Goal: Transaction & Acquisition: Purchase product/service

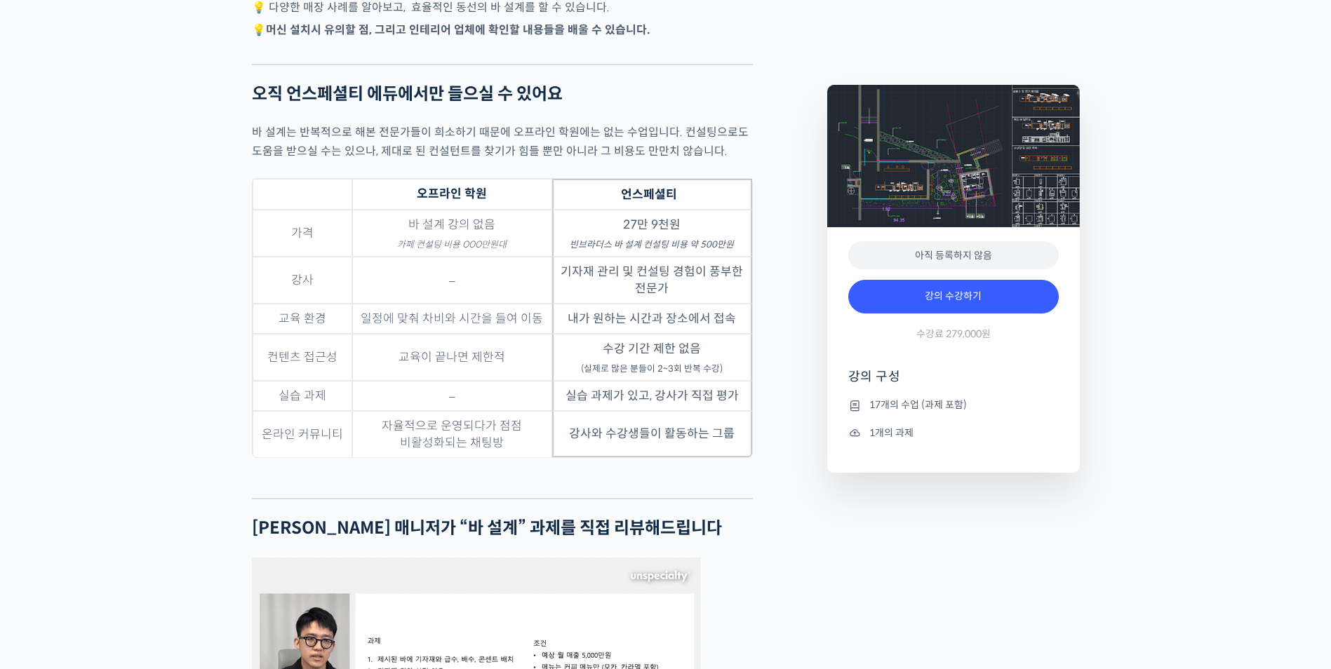
scroll to position [3157, 0]
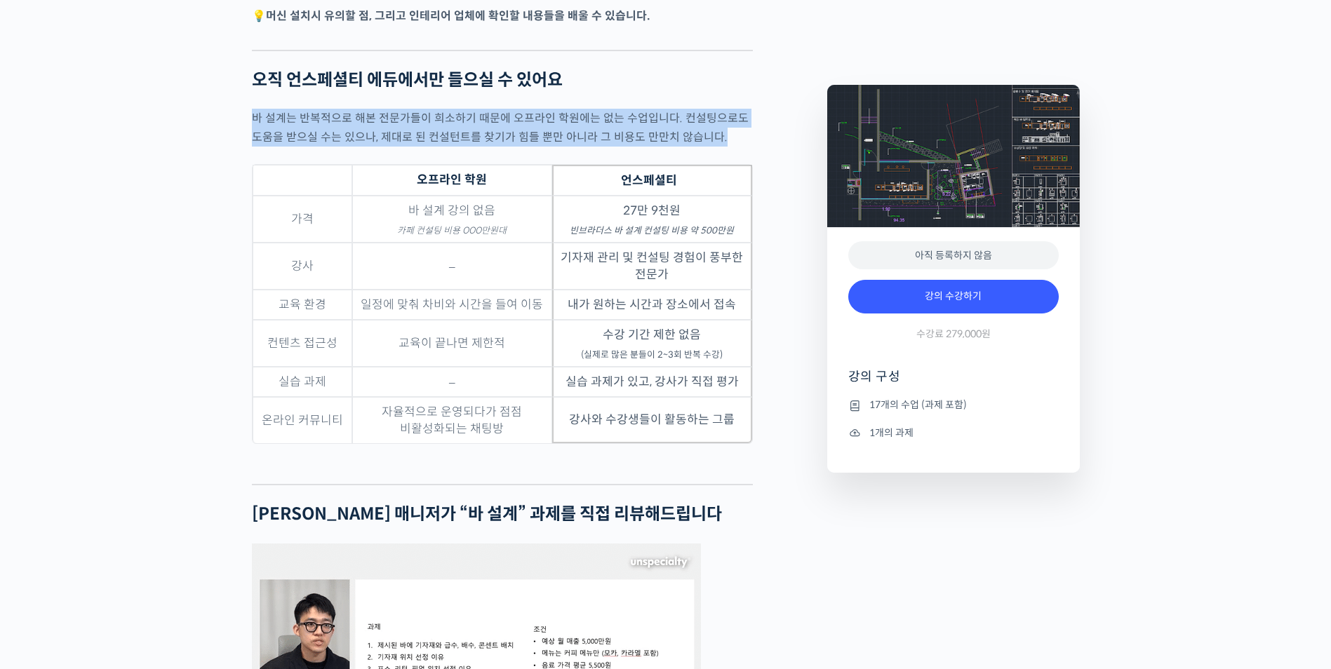
drag, startPoint x: 769, startPoint y: 467, endPoint x: 683, endPoint y: 86, distance: 390.7
click at [683, 86] on div "빈브라더스 김의성 매니저를 소개합니다! 빈브라더스 2014년 입사 빈브라더스 직영 매장들의 기자재 관리를 담당 빈브라더스 B2B팀 소속으로 바…" at bounding box center [532, 355] width 575 height 5868
drag, startPoint x: 683, startPoint y: 86, endPoint x: 675, endPoint y: 107, distance: 22.4
click at [675, 90] on h2 "오직 언스페셜티 에듀에서만 들으실 수 있어요" at bounding box center [502, 80] width 501 height 20
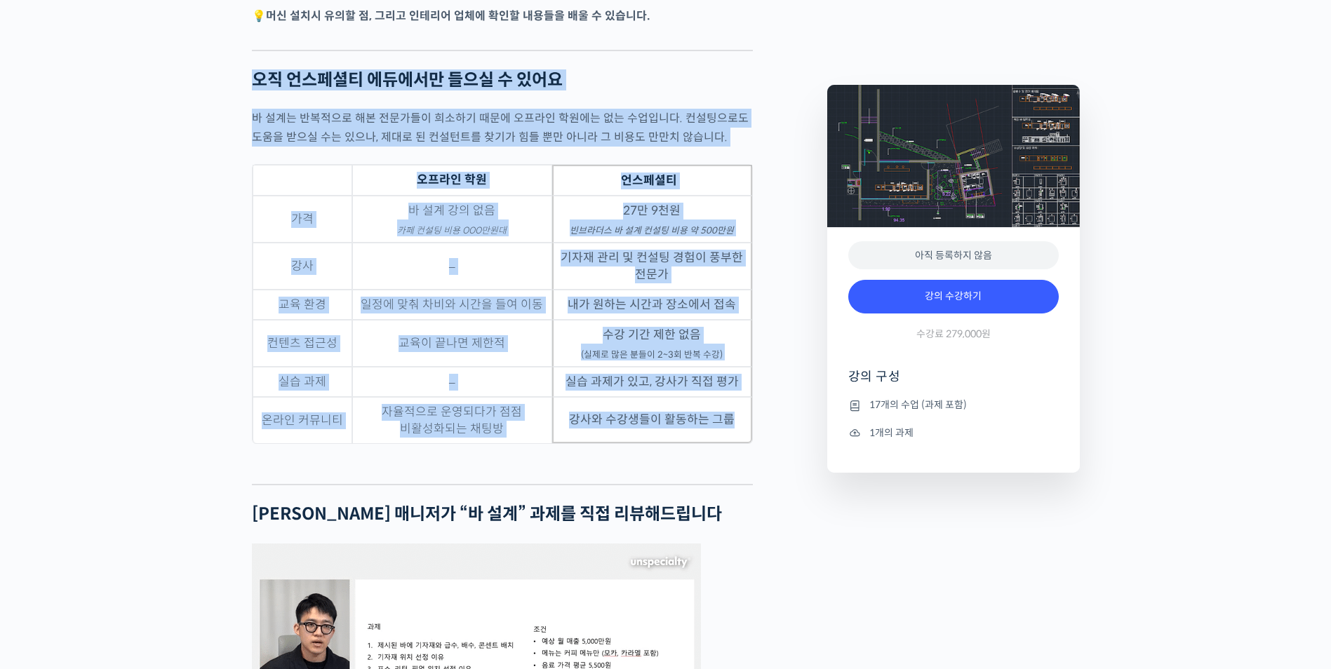
drag, startPoint x: 675, startPoint y: 74, endPoint x: 735, endPoint y: 454, distance: 384.9
drag, startPoint x: 735, startPoint y: 454, endPoint x: 738, endPoint y: 473, distance: 19.8
click at [734, 443] on td "강사와 수강생들이 활동하는 그룹" at bounding box center [652, 420] width 200 height 46
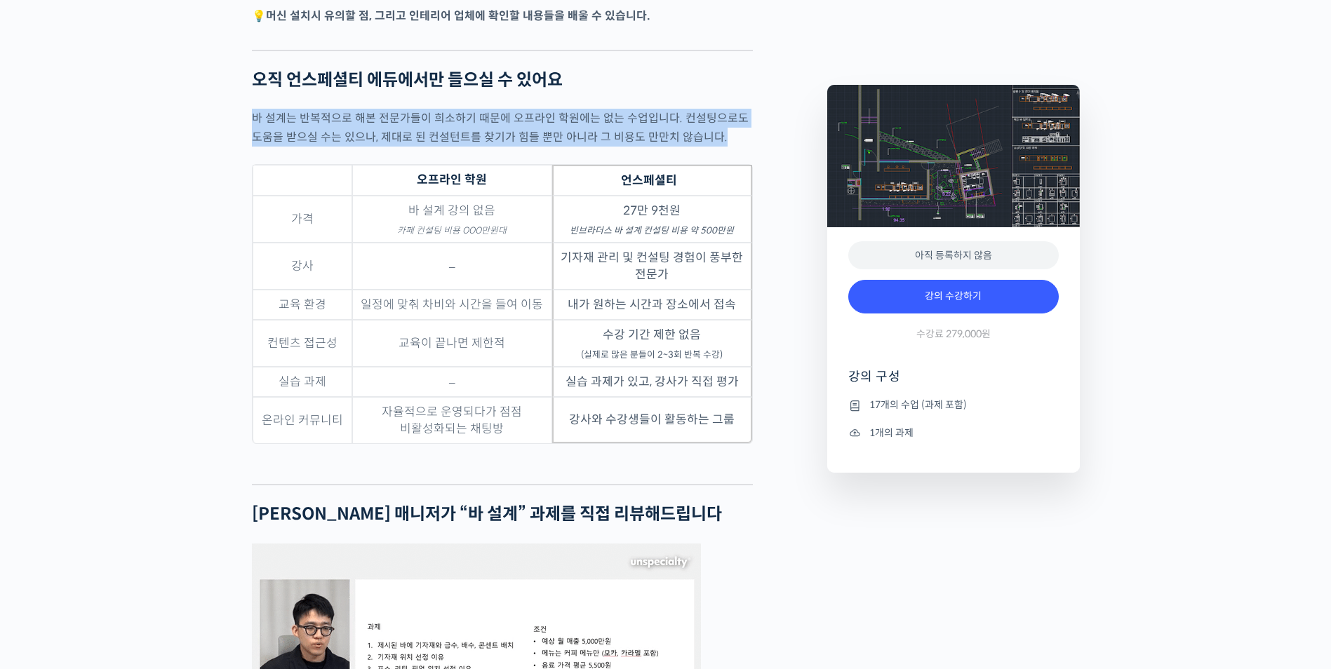
drag, startPoint x: 777, startPoint y: 471, endPoint x: 702, endPoint y: 95, distance: 383.4
click at [702, 95] on div "빈브라더스 김의성 매니저를 소개합니다! 빈브라더스 2014년 입사 빈브라더스 직영 매장들의 기자재 관리를 담당 빈브라더스 B2B팀 소속으로 바…" at bounding box center [532, 355] width 575 height 5868
drag, startPoint x: 702, startPoint y: 95, endPoint x: 699, endPoint y: 177, distance: 82.1
click at [699, 147] on p "바 설계는 반복적으로 해본 전문가들이 희소하기 때문에 오프라인 학원에는 없는 수업입니다. 컨설팅으로도 도움을 받으실 수는 있으나, 제대로 된 …" at bounding box center [502, 128] width 501 height 38
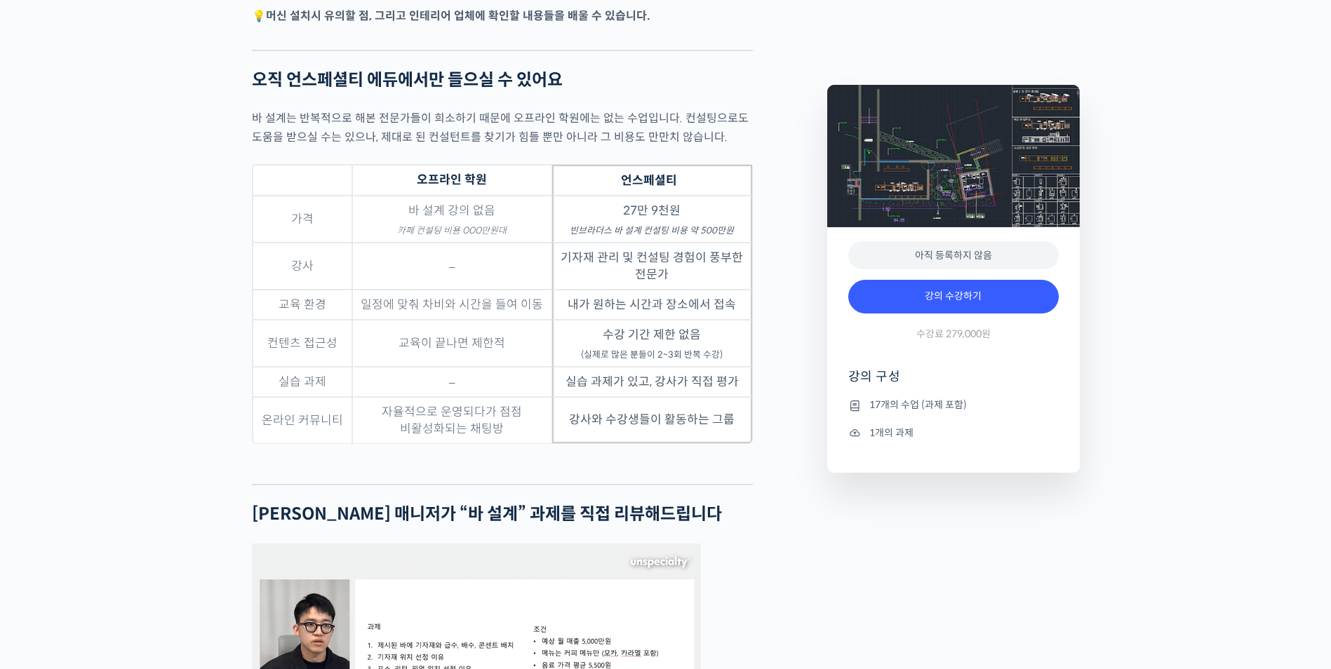
drag, startPoint x: 699, startPoint y: 178, endPoint x: 613, endPoint y: 229, distance: 100.0
click at [613, 229] on td "27만 9천원 빈브라더스 바 설계 컨설팅 비용 약 500만원" at bounding box center [652, 219] width 200 height 47
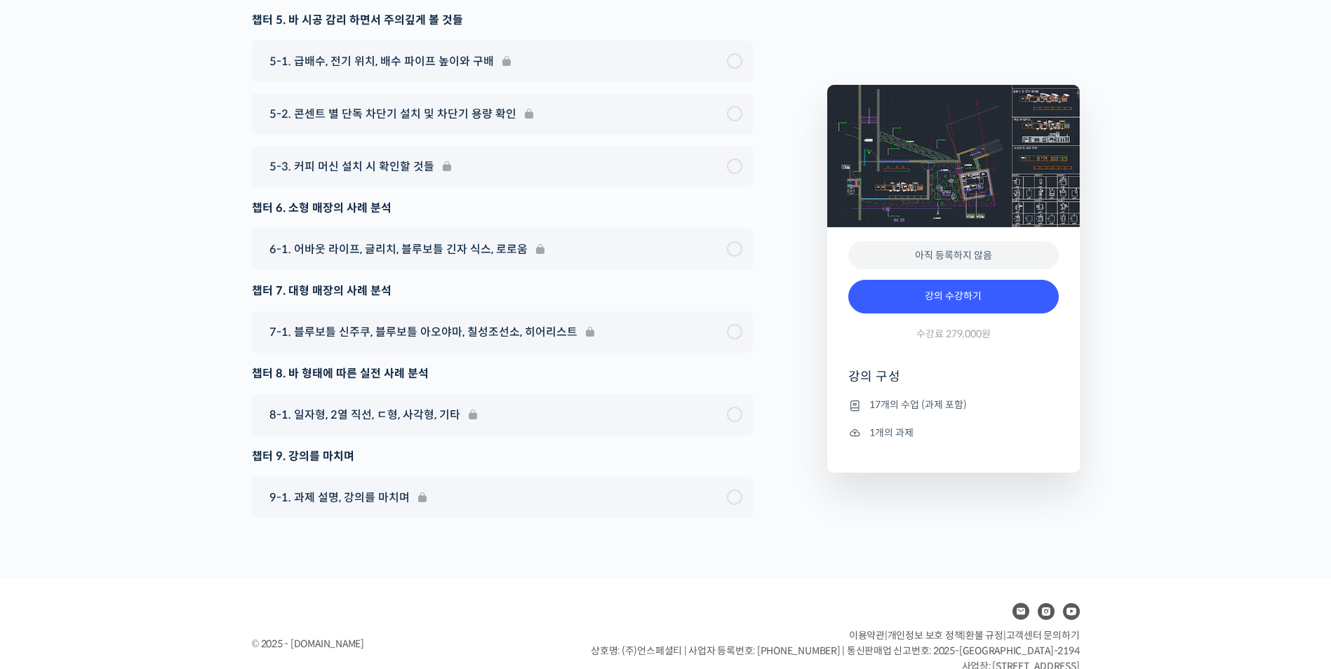
scroll to position [5978, 0]
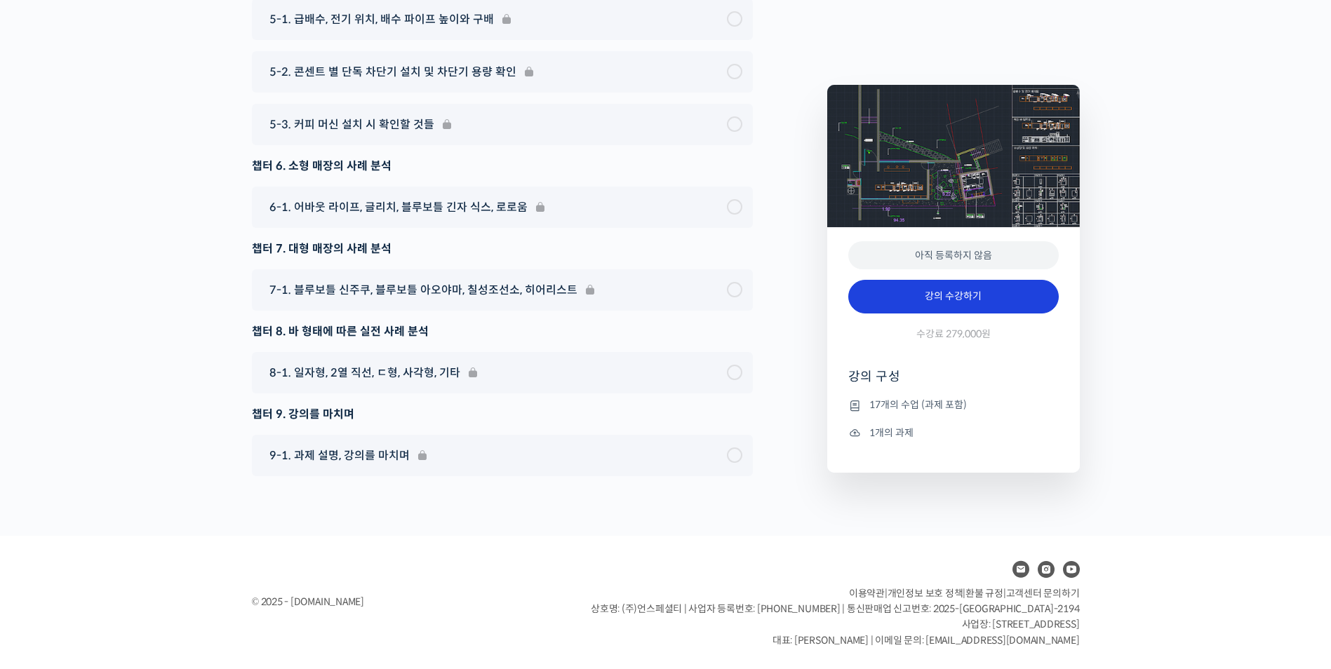
click at [893, 294] on link "강의 수강하기" at bounding box center [953, 297] width 210 height 34
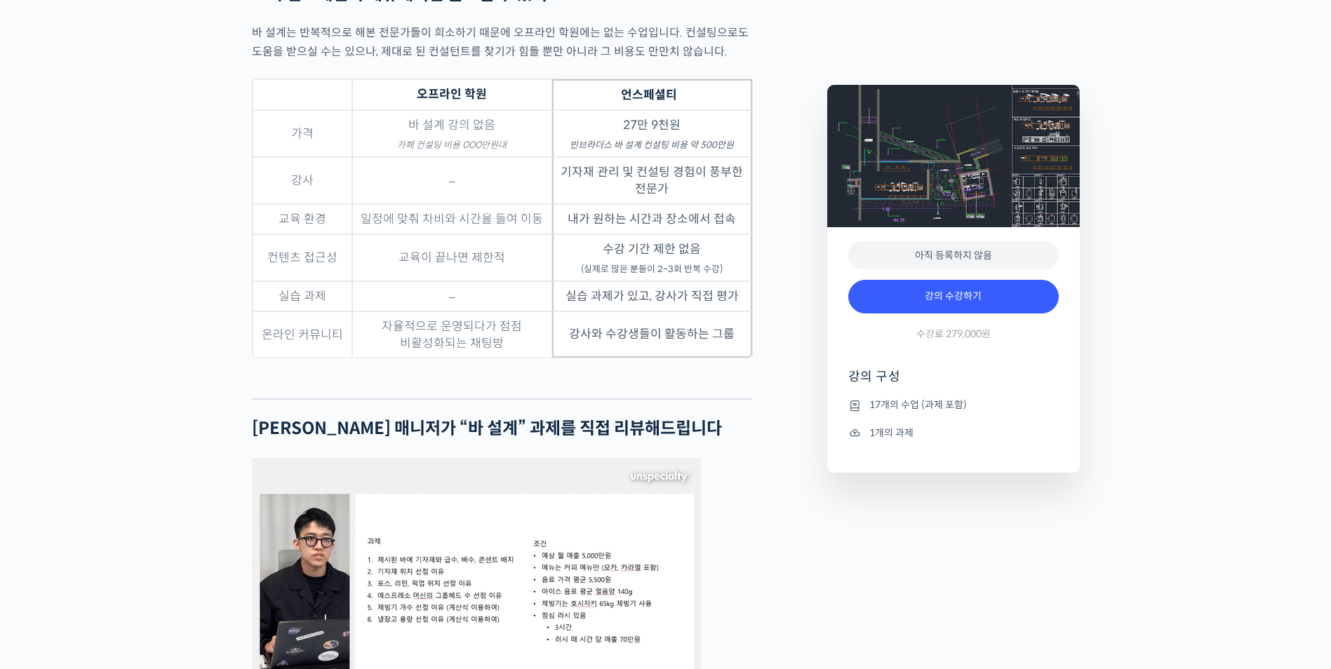
scroll to position [3172, 0]
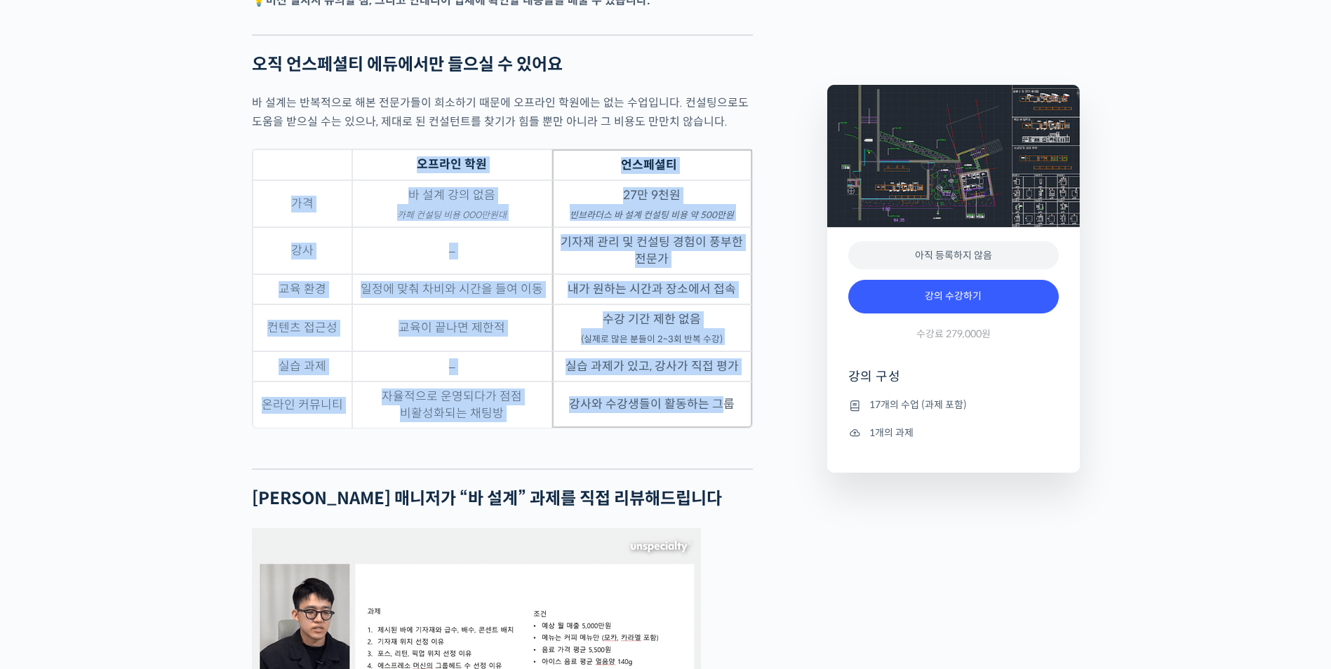
drag, startPoint x: 260, startPoint y: 173, endPoint x: 725, endPoint y: 452, distance: 542.1
click at [725, 428] on td "강사와 수강생들이 활동하는 그룹" at bounding box center [652, 405] width 200 height 46
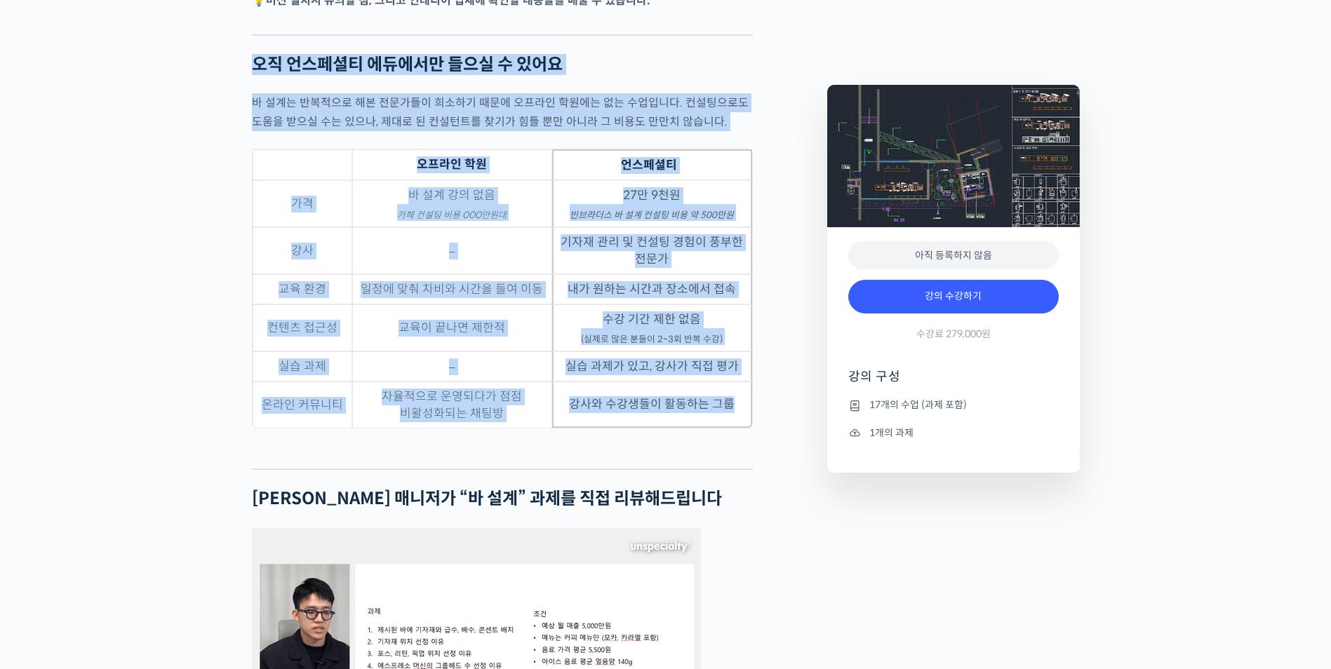
drag, startPoint x: 745, startPoint y: 451, endPoint x: 217, endPoint y: 81, distance: 644.7
click at [221, 76] on div "카페 창업: 돌이킬 수 없는 시행착오를 줄여주는 바 설계 노하우 강의 상세 내용 확인하기 빈브라더스 [PERSON_NAME] 매니저를 소개합니…" at bounding box center [665, 352] width 1331 height 5892
drag, startPoint x: 217, startPoint y: 81, endPoint x: 209, endPoint y: 123, distance: 42.8
click at [209, 123] on div "카페 창업: 돌이킬 수 없는 시행착오를 줄여주는 바 설계 노하우 강의 상세 내용 확인하기 빈브라더스 [PERSON_NAME] 매니저를 소개합니…" at bounding box center [665, 352] width 1331 height 5892
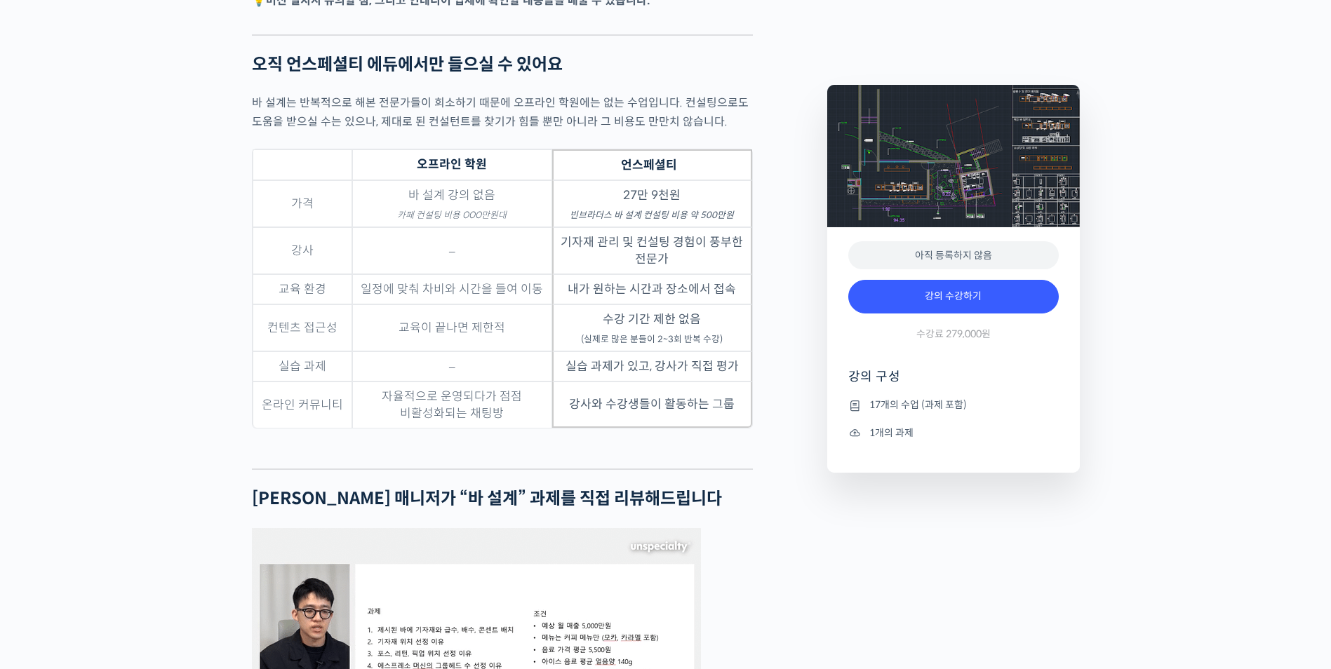
drag, startPoint x: 285, startPoint y: 101, endPoint x: 241, endPoint y: 116, distance: 46.8
click at [241, 116] on div "카페 창업: 돌이킬 수 없는 시행착오를 줄여주는 바 설계 노하우 강의 상세 내용 확인하기 빈브라더스 [PERSON_NAME] 매니저를 소개합니…" at bounding box center [665, 352] width 1331 height 5892
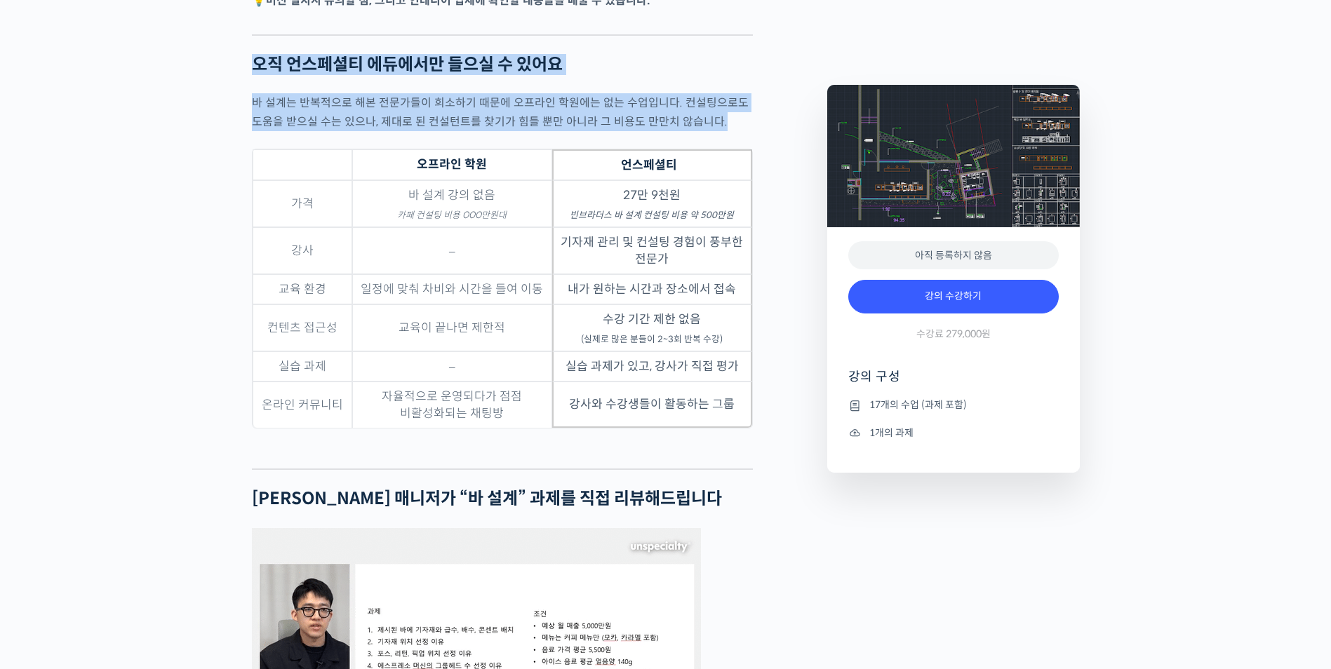
drag, startPoint x: 203, startPoint y: 70, endPoint x: 753, endPoint y: 472, distance: 680.6
click at [753, 472] on div "카페 창업: 돌이킬 수 없는 시행착오를 줄여주는 바 설계 노하우 강의 상세 내용 확인하기 빈브라더스 [PERSON_NAME] 매니저를 소개합니…" at bounding box center [665, 352] width 1331 height 5892
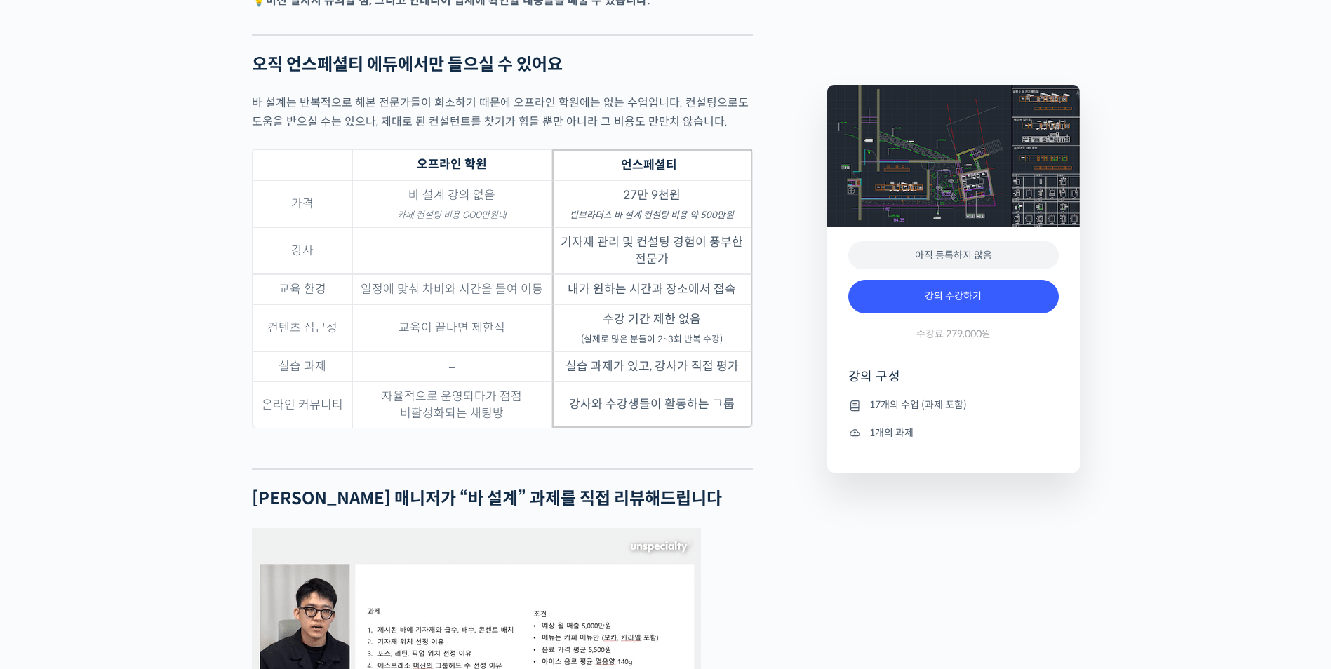
drag, startPoint x: 753, startPoint y: 472, endPoint x: 718, endPoint y: 506, distance: 48.6
